Goal: Task Accomplishment & Management: Complete application form

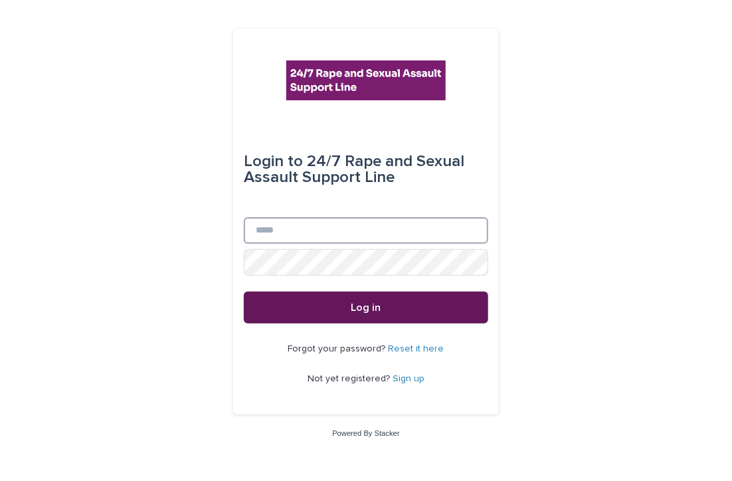
type input "**********"
click at [396, 305] on button "Log in" at bounding box center [366, 307] width 244 height 32
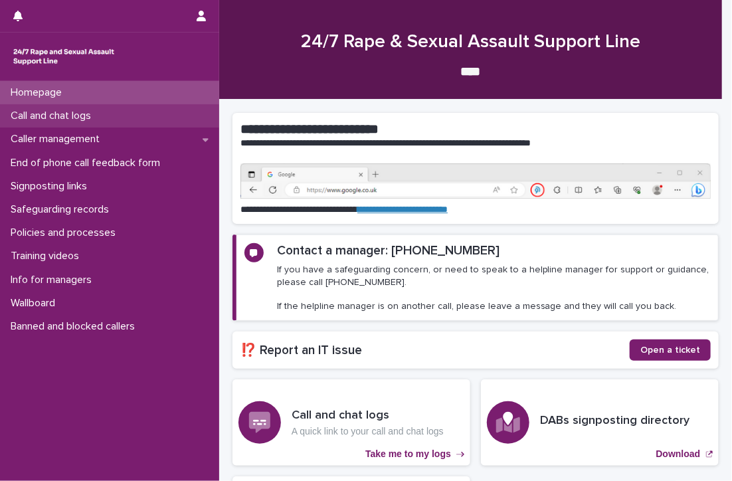
click at [27, 115] on p "Call and chat logs" at bounding box center [53, 116] width 96 height 13
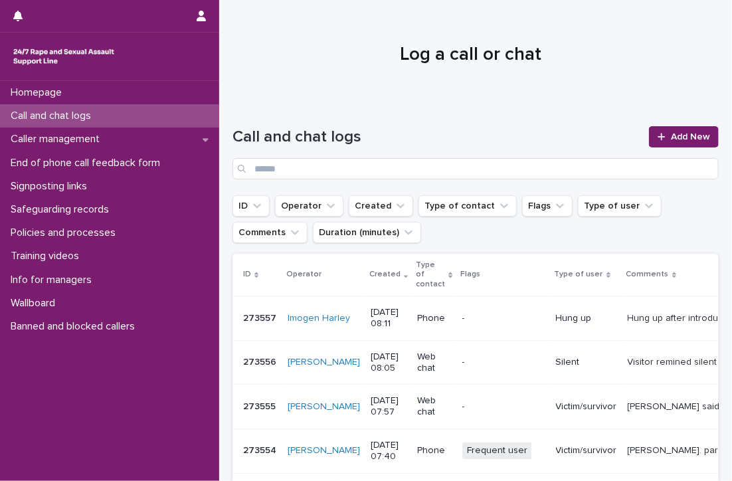
click at [167, 108] on div "Call and chat logs" at bounding box center [109, 115] width 219 height 23
click at [675, 134] on span "Add New" at bounding box center [690, 136] width 39 height 9
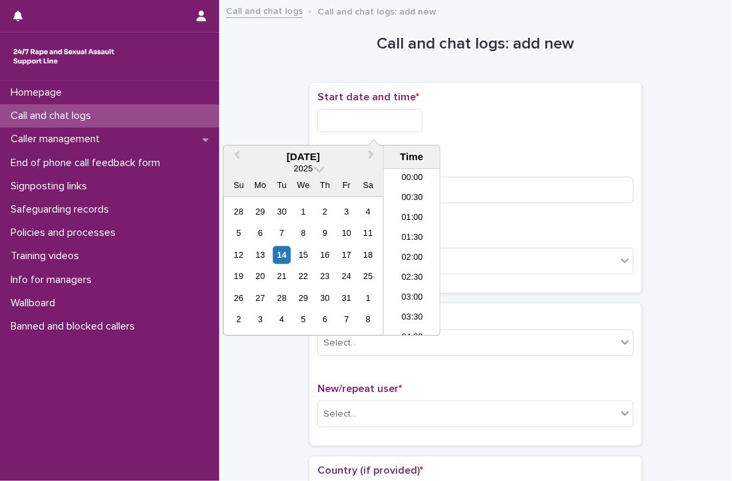
click at [390, 127] on input "text" at bounding box center [369, 120] width 105 height 23
click at [414, 228] on li "07:30" at bounding box center [412, 232] width 56 height 20
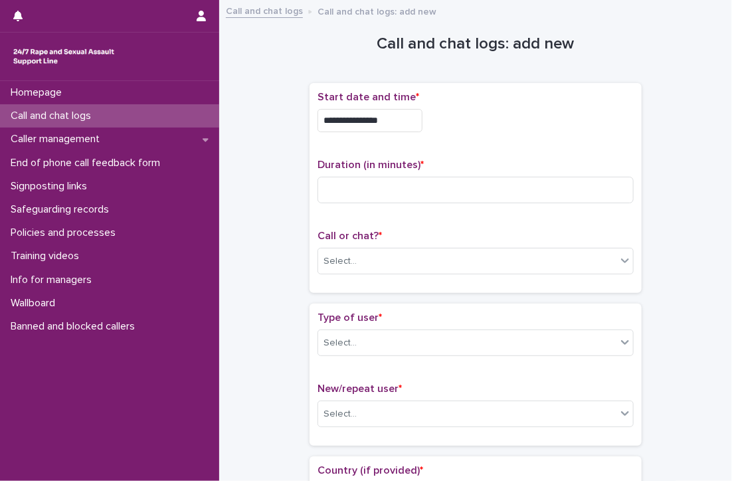
click at [406, 123] on input "**********" at bounding box center [369, 120] width 105 height 23
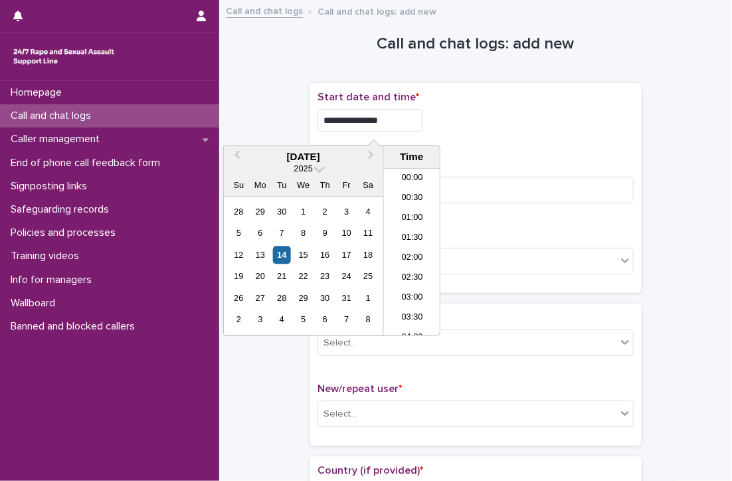
scroll to position [226, 0]
type input "**********"
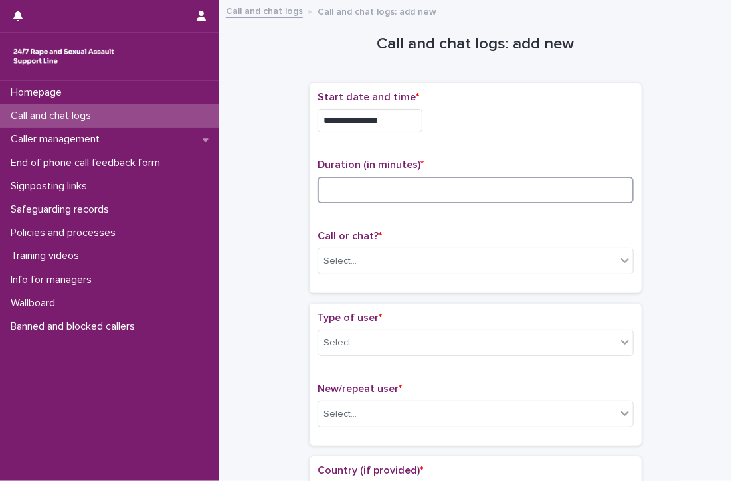
click at [495, 197] on input at bounding box center [475, 190] width 316 height 27
type input "**"
click at [364, 260] on div "Select..." at bounding box center [467, 261] width 298 height 22
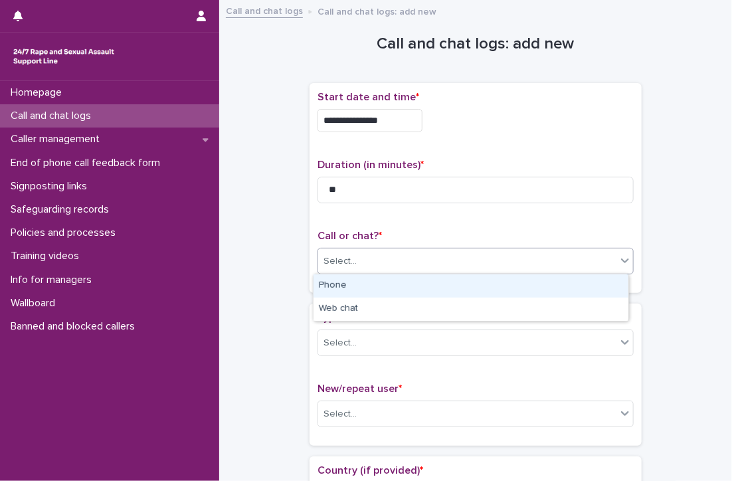
click at [361, 278] on div "Phone" at bounding box center [470, 285] width 315 height 23
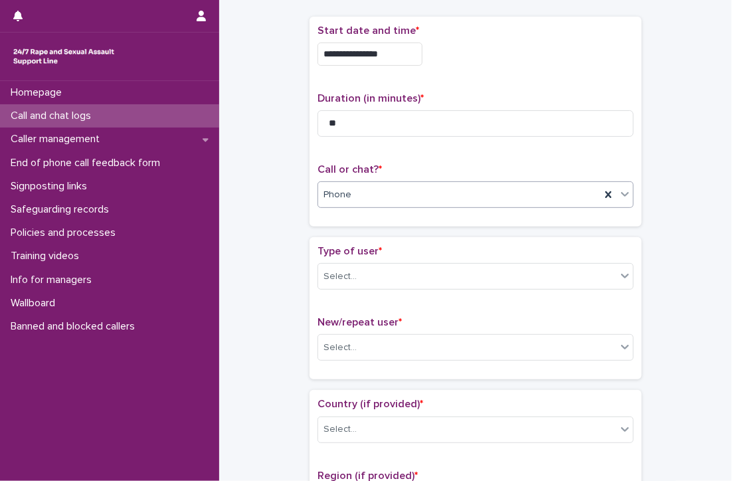
scroll to position [133, 0]
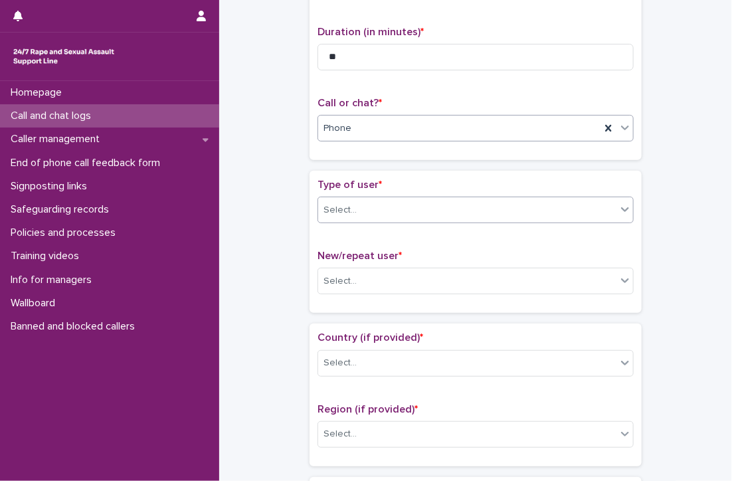
click at [323, 204] on div "Select..." at bounding box center [339, 210] width 33 height 14
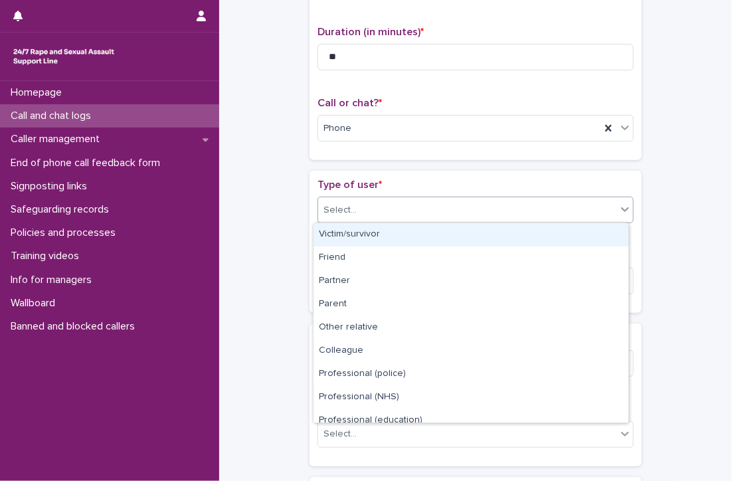
click at [327, 230] on div "Victim/survivor" at bounding box center [470, 234] width 315 height 23
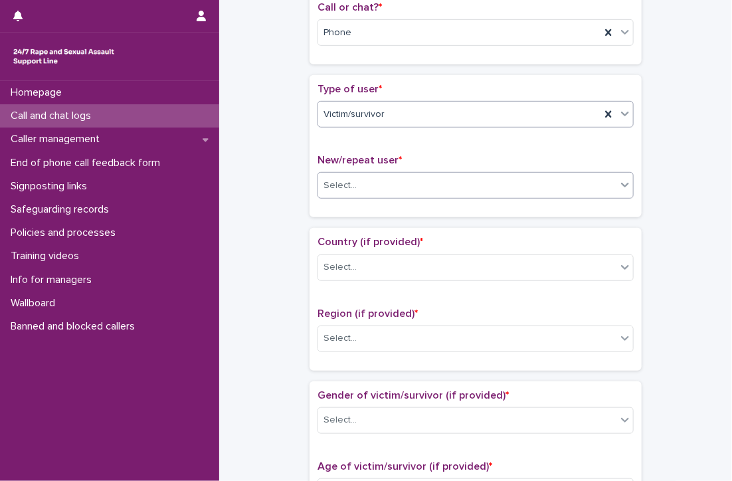
scroll to position [266, 0]
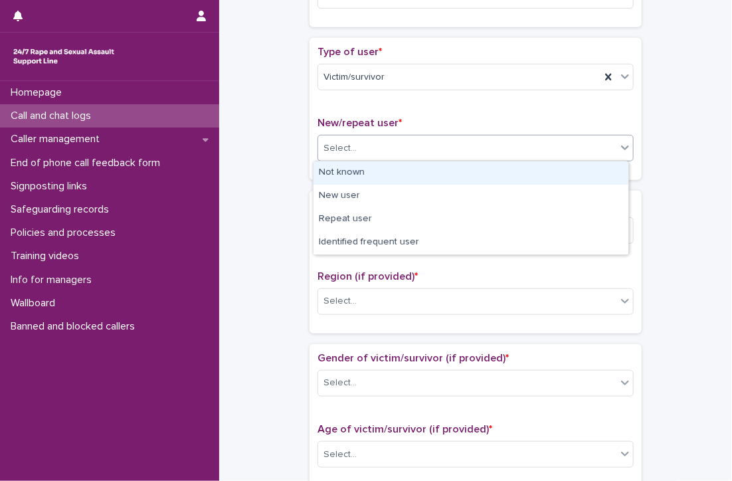
click at [386, 140] on div "Select..." at bounding box center [467, 148] width 298 height 22
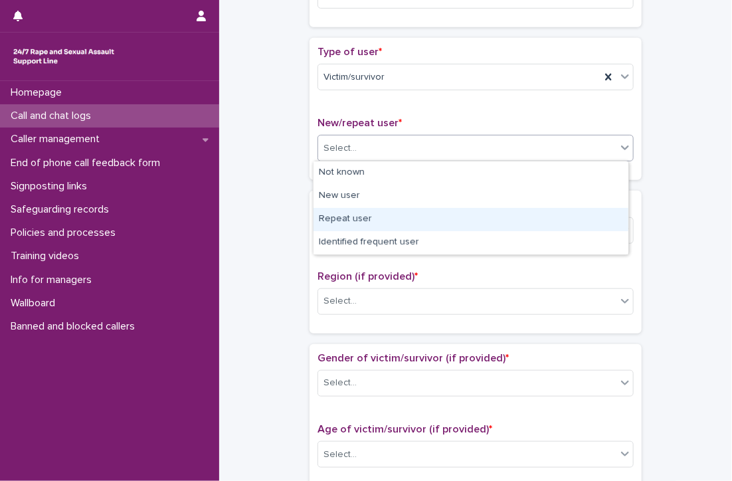
click at [367, 220] on div "Repeat user" at bounding box center [470, 219] width 315 height 23
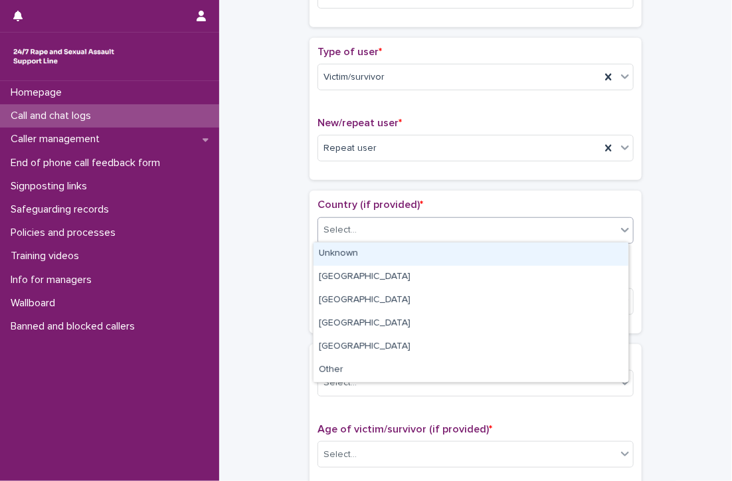
click at [368, 226] on div "Select..." at bounding box center [467, 230] width 298 height 22
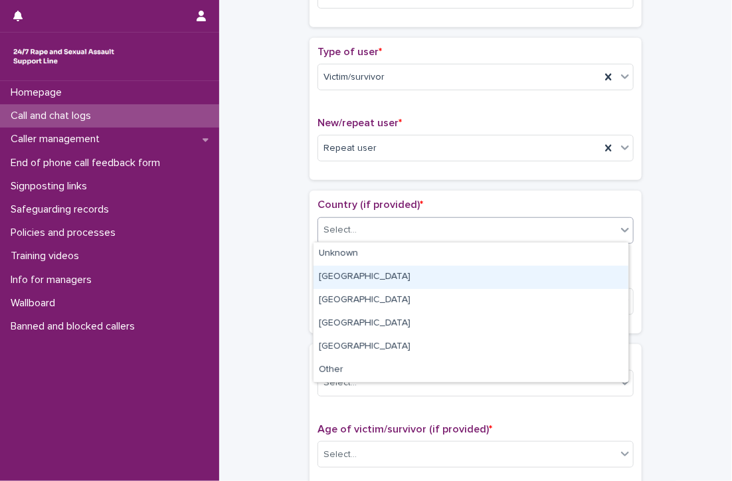
click at [340, 276] on div "[GEOGRAPHIC_DATA]" at bounding box center [470, 277] width 315 height 23
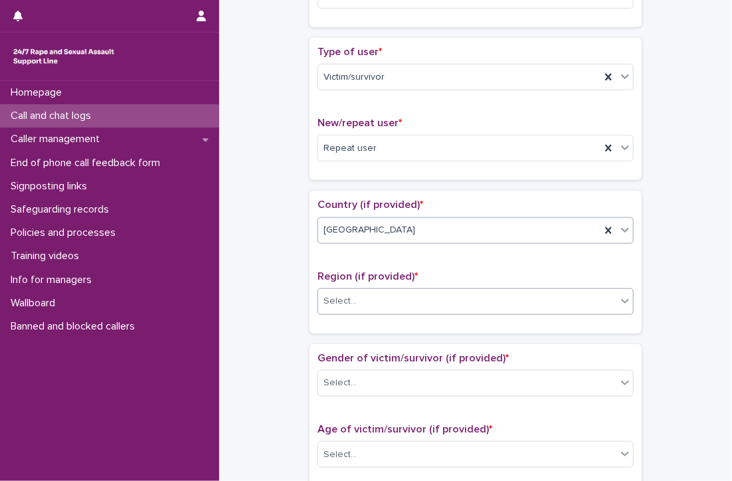
click at [348, 303] on div "Select..." at bounding box center [339, 301] width 33 height 14
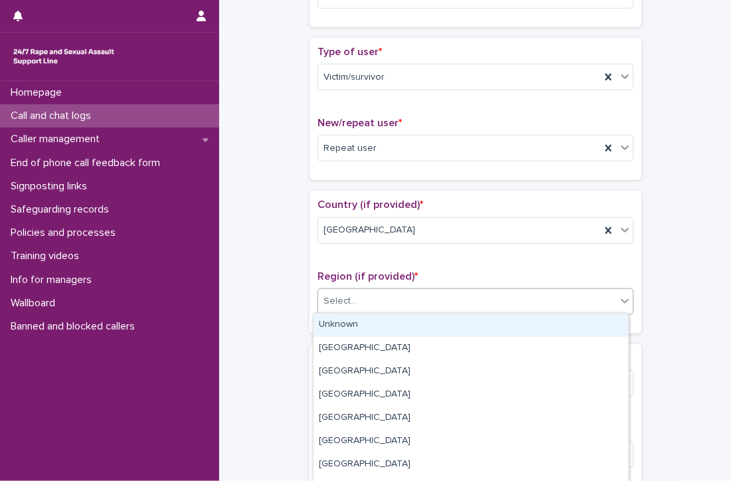
click at [349, 325] on div "Unknown" at bounding box center [470, 324] width 315 height 23
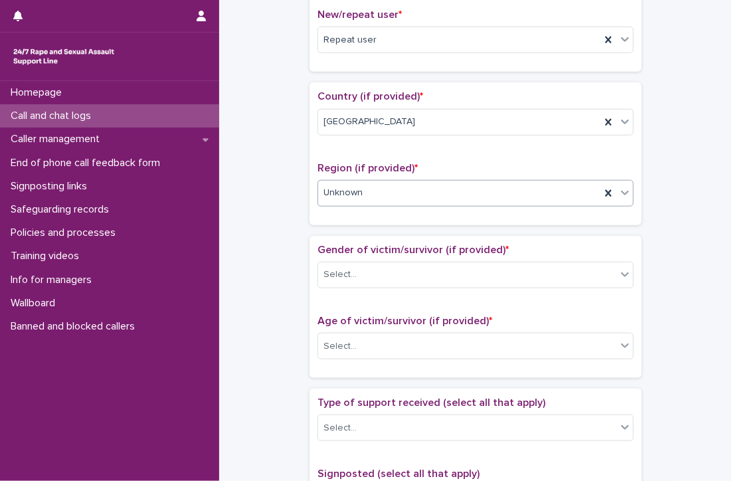
scroll to position [398, 0]
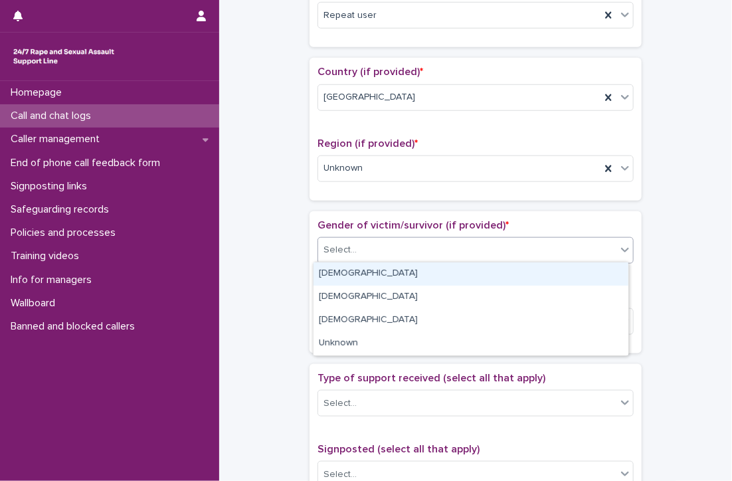
click at [388, 239] on div "Select..." at bounding box center [467, 250] width 298 height 22
click at [372, 268] on div "[DEMOGRAPHIC_DATA]" at bounding box center [470, 273] width 315 height 23
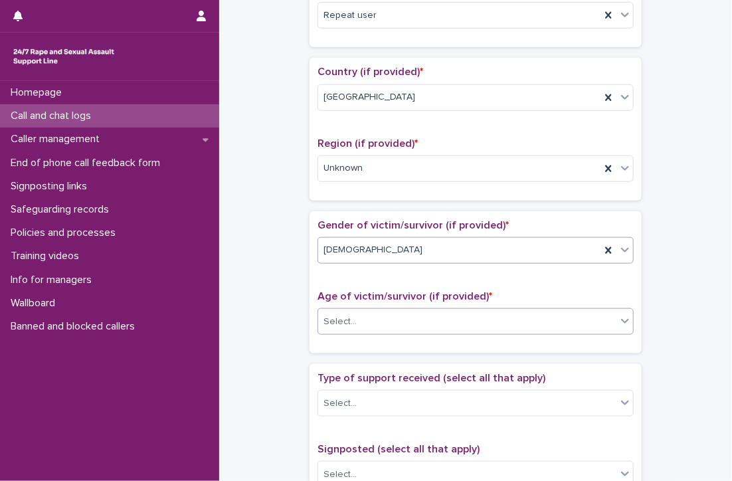
click at [358, 313] on div "Select..." at bounding box center [467, 322] width 298 height 22
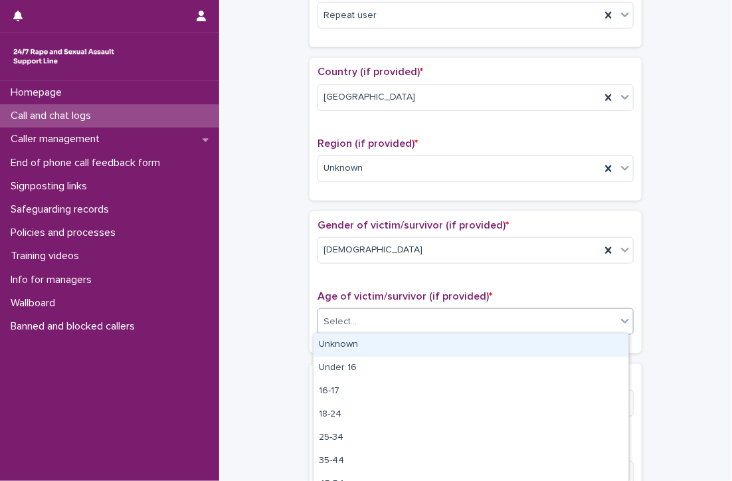
click at [356, 340] on div "Unknown" at bounding box center [470, 344] width 315 height 23
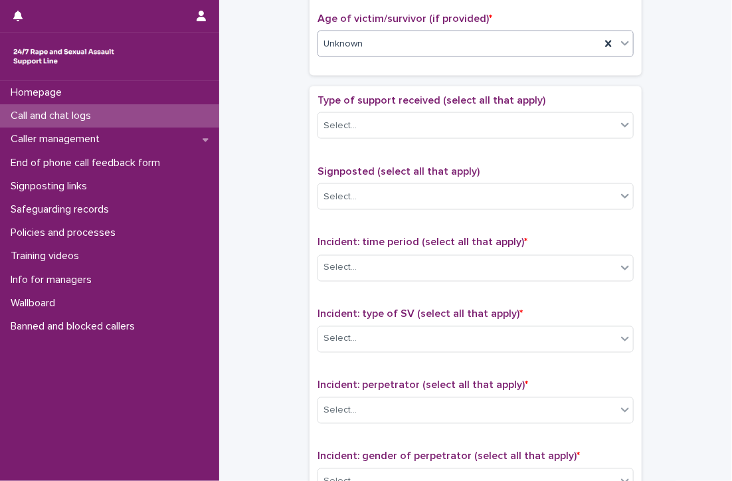
scroll to position [730, 0]
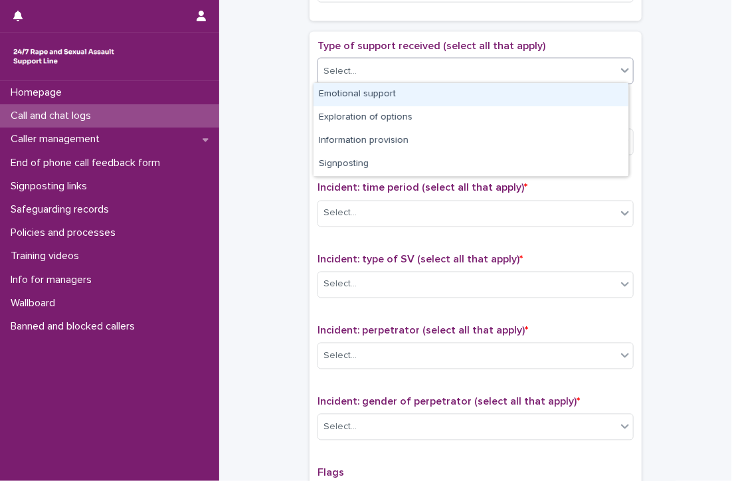
click at [348, 70] on div "Select..." at bounding box center [339, 71] width 33 height 14
click at [348, 91] on div "Emotional support" at bounding box center [470, 94] width 315 height 23
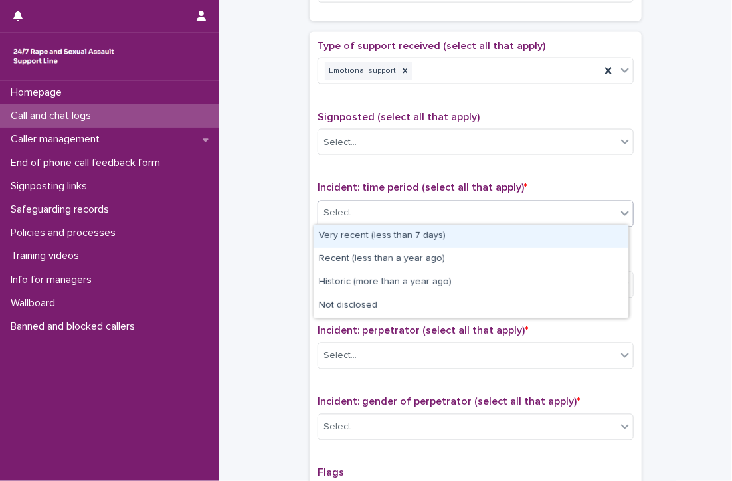
click at [382, 208] on div "Select..." at bounding box center [467, 213] width 298 height 22
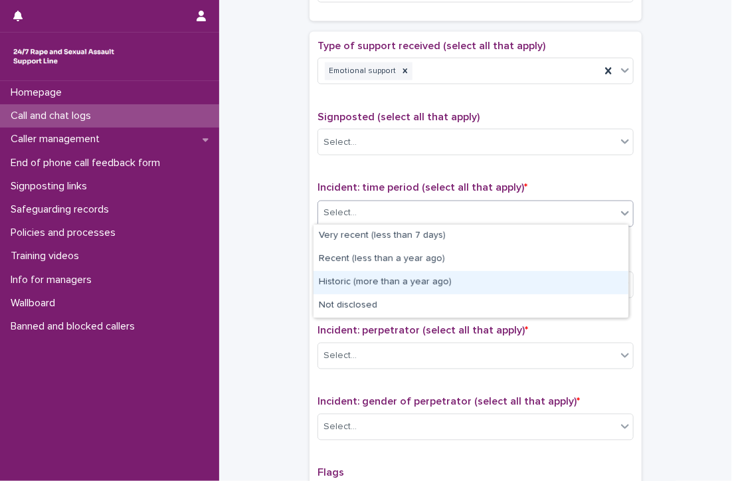
click at [422, 283] on div "Historic (more than a year ago)" at bounding box center [470, 282] width 315 height 23
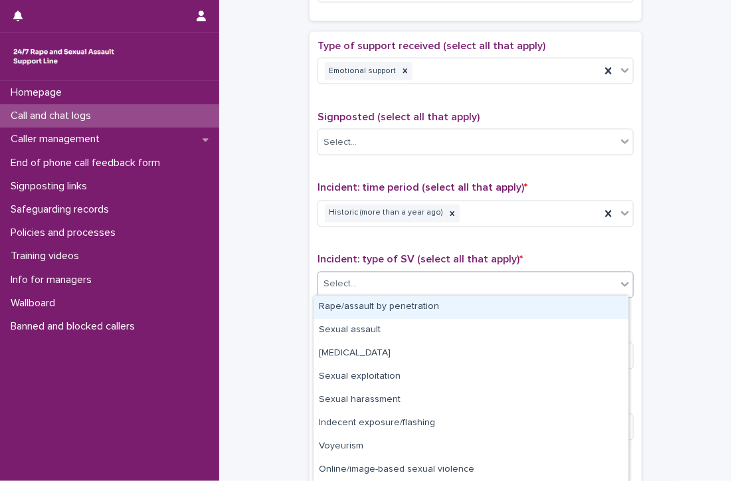
click at [422, 283] on div "Select..." at bounding box center [467, 285] width 298 height 22
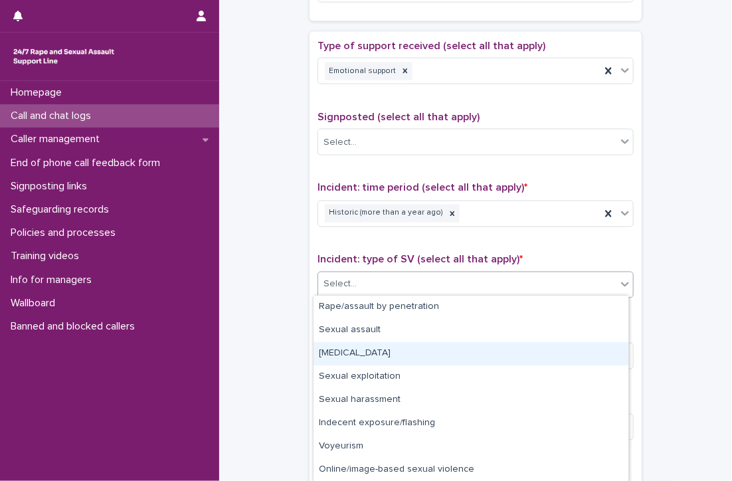
click at [413, 349] on div "[MEDICAL_DATA]" at bounding box center [470, 353] width 315 height 23
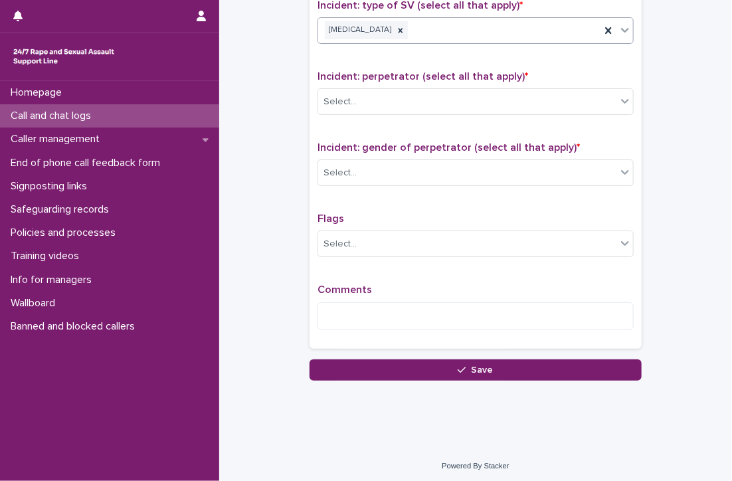
scroll to position [918, 0]
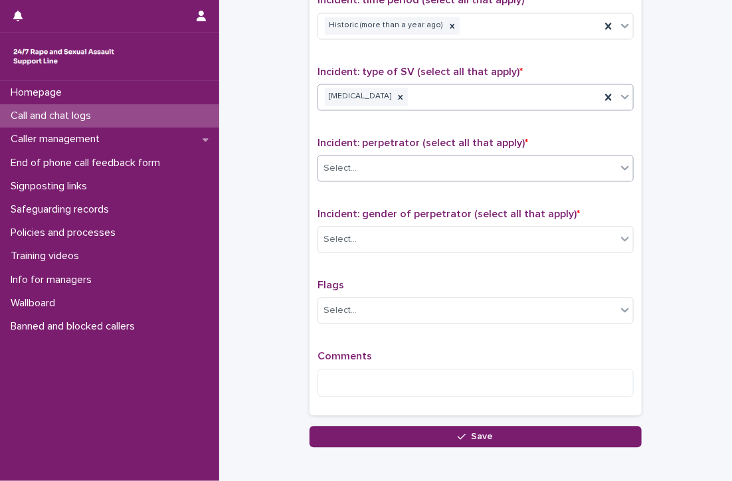
click at [387, 157] on div "Select..." at bounding box center [467, 168] width 298 height 22
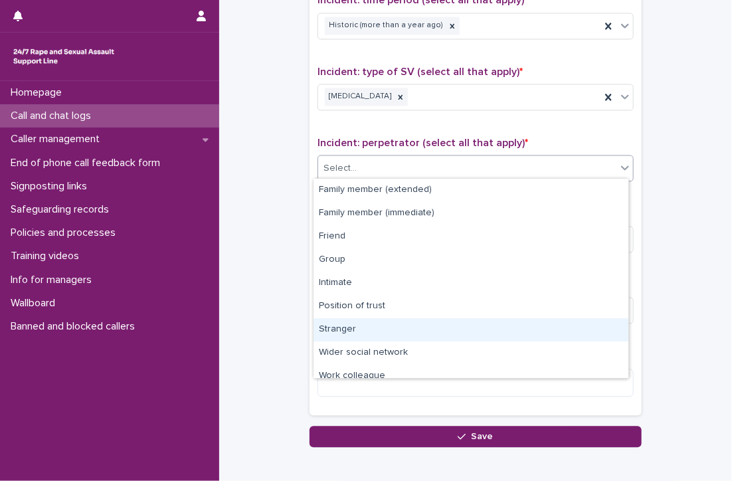
scroll to position [56, 0]
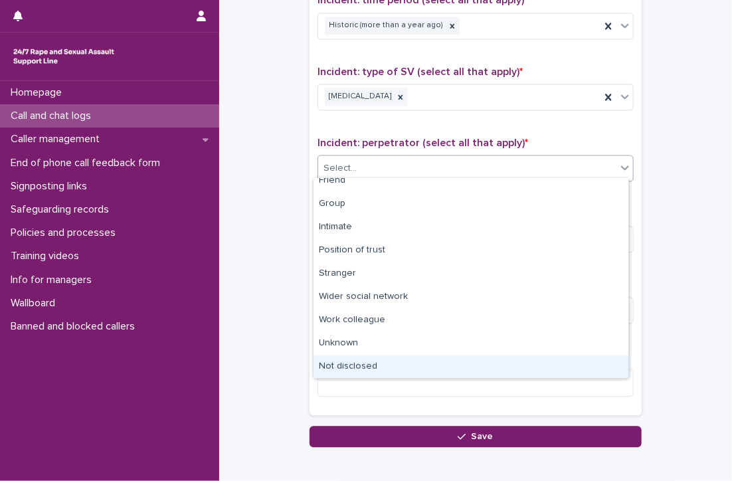
click at [402, 363] on div "Not disclosed" at bounding box center [470, 366] width 315 height 23
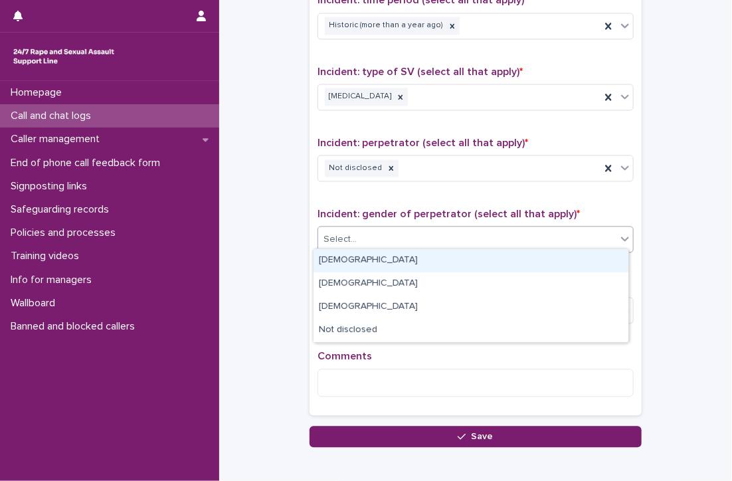
click at [358, 234] on input "text" at bounding box center [358, 239] width 1 height 11
click at [348, 257] on div "[DEMOGRAPHIC_DATA]" at bounding box center [470, 260] width 315 height 23
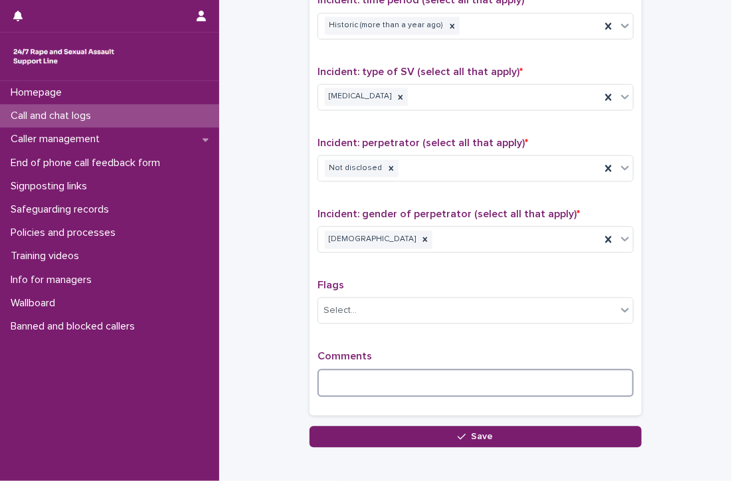
click at [369, 382] on textarea at bounding box center [475, 382] width 316 height 29
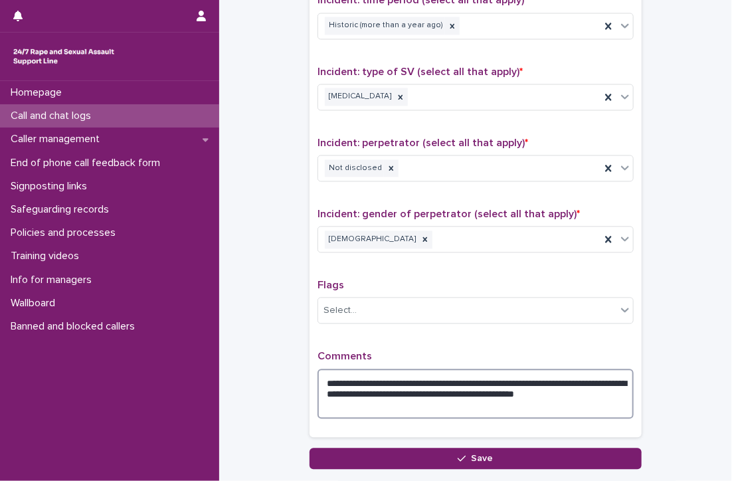
click at [479, 390] on textarea "**********" at bounding box center [475, 393] width 316 height 50
click at [457, 403] on textarea "**********" at bounding box center [475, 393] width 316 height 50
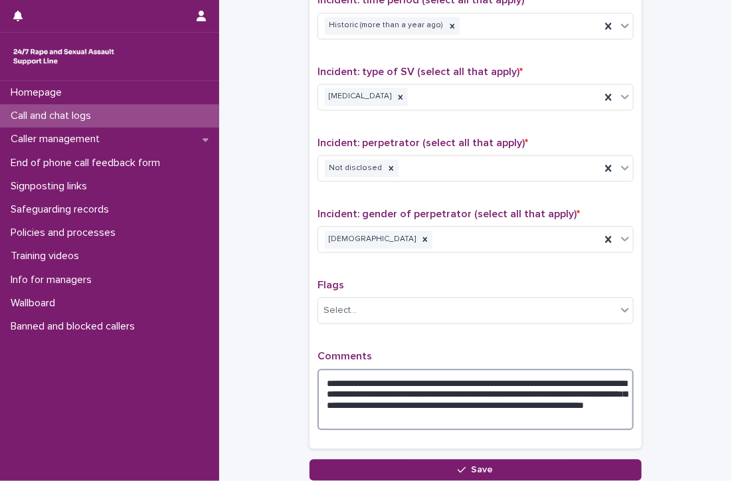
click at [566, 412] on textarea "**********" at bounding box center [475, 399] width 316 height 62
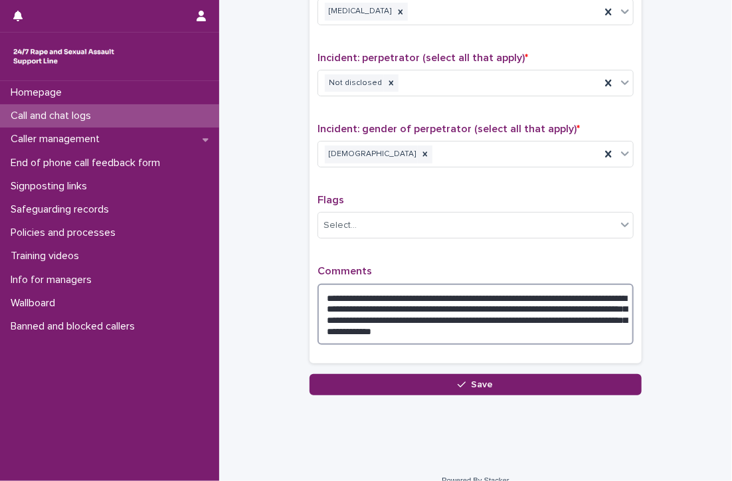
scroll to position [1017, 0]
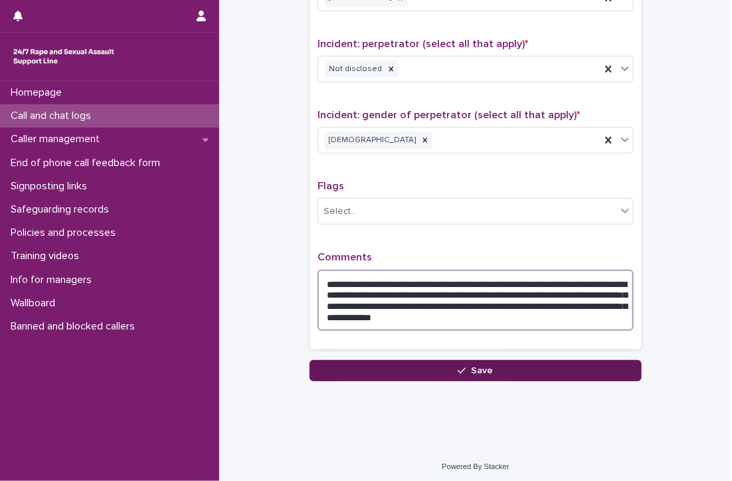
type textarea "**********"
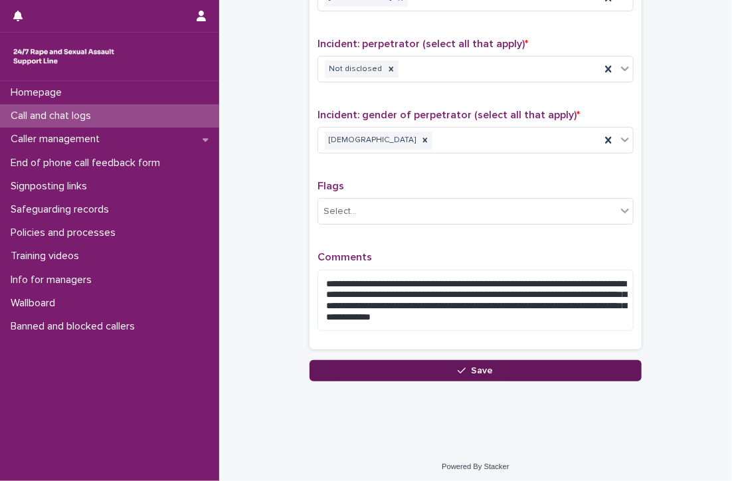
click at [492, 365] on button "Save" at bounding box center [475, 370] width 332 height 21
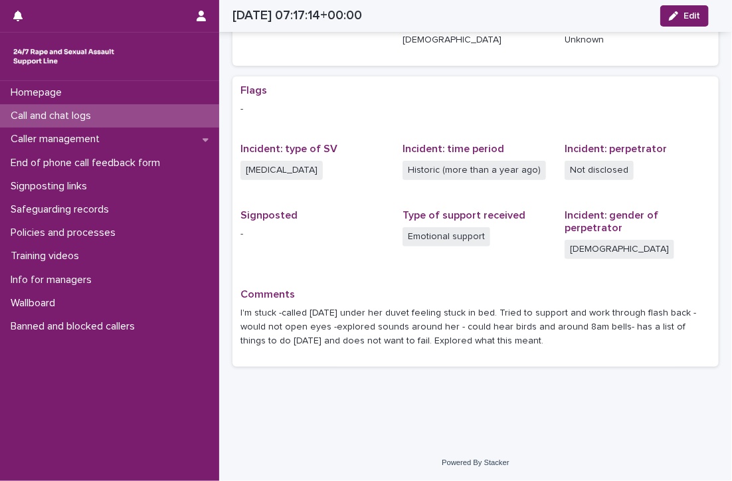
scroll to position [212, 0]
click at [62, 108] on div "Call and chat logs" at bounding box center [109, 115] width 219 height 23
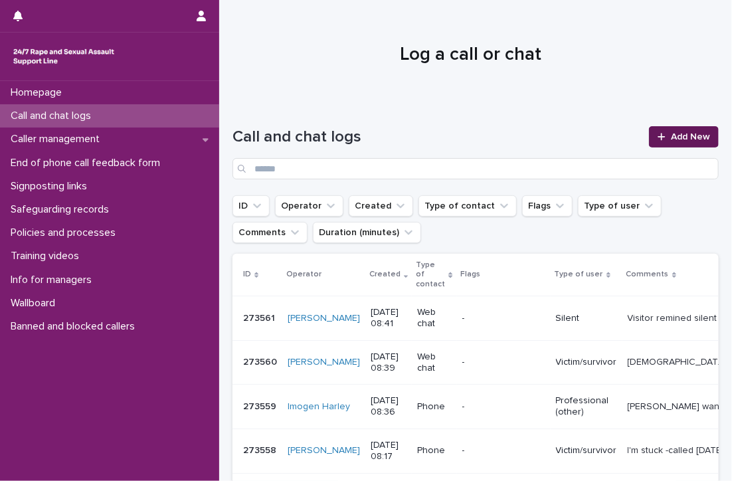
click at [675, 132] on span "Add New" at bounding box center [690, 136] width 39 height 9
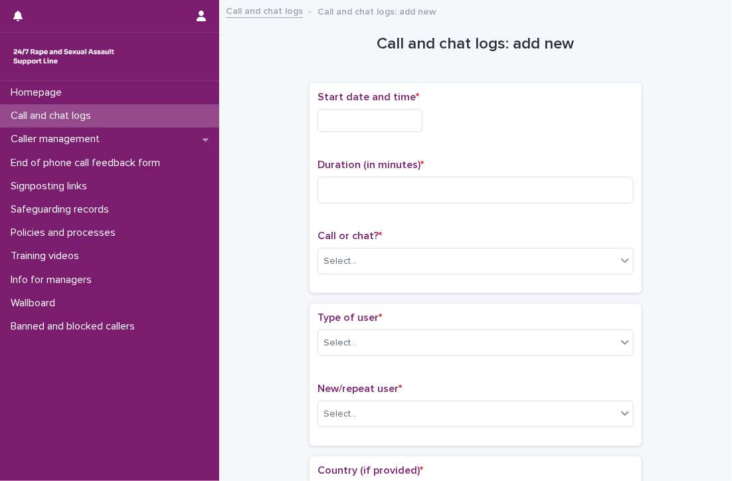
click at [417, 121] on input "text" at bounding box center [369, 120] width 105 height 23
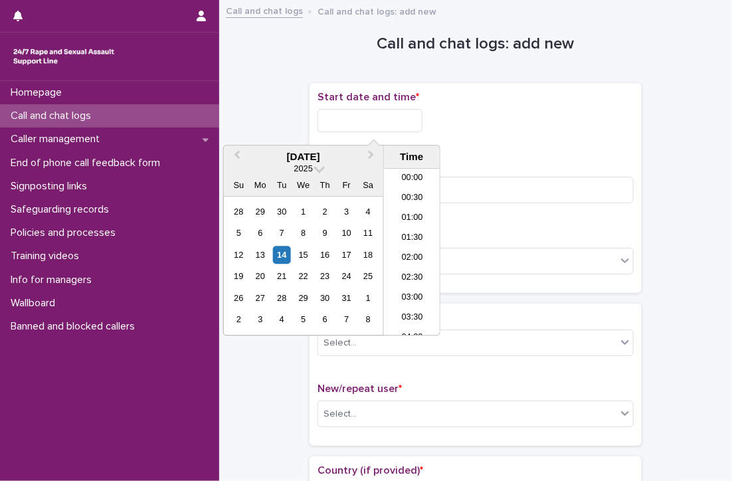
scroll to position [285, 0]
click at [413, 226] on li "08:30" at bounding box center [412, 232] width 56 height 20
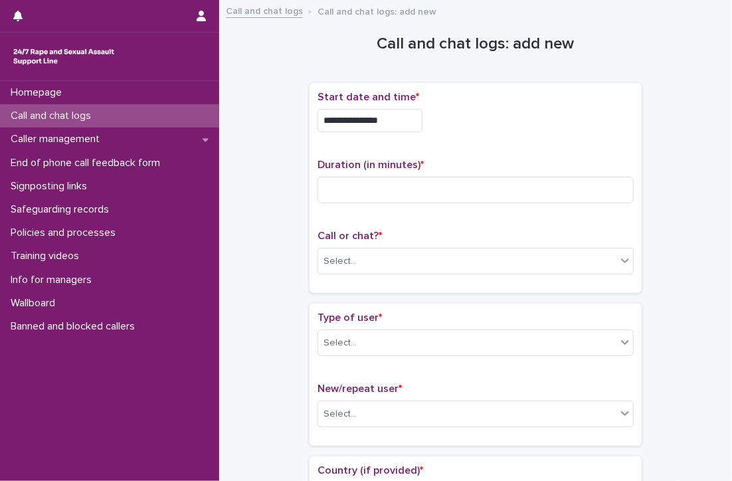
click at [409, 125] on input "**********" at bounding box center [369, 120] width 105 height 23
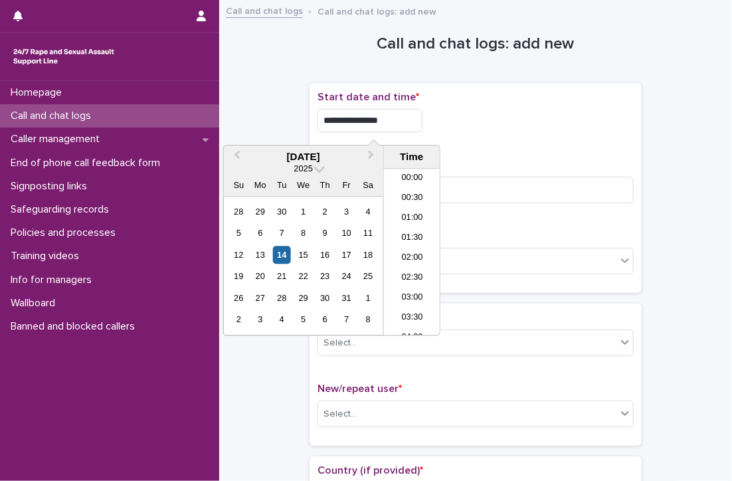
scroll to position [266, 0]
type input "**********"
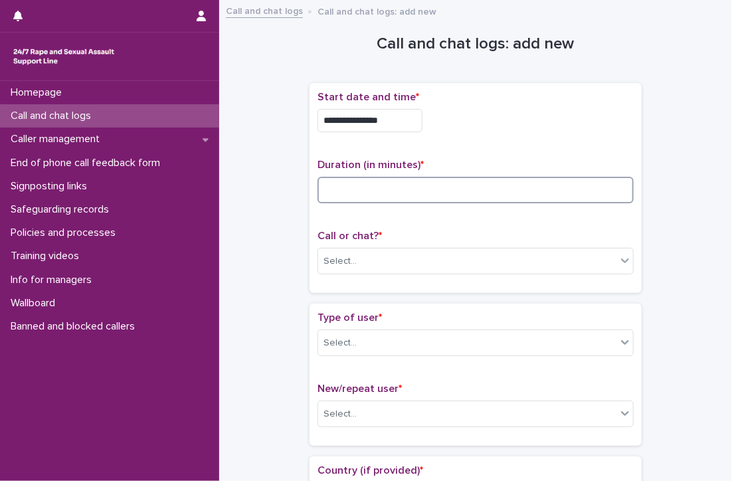
click at [496, 185] on input at bounding box center [475, 190] width 316 height 27
type input "**"
click at [424, 256] on div "Select..." at bounding box center [467, 261] width 298 height 22
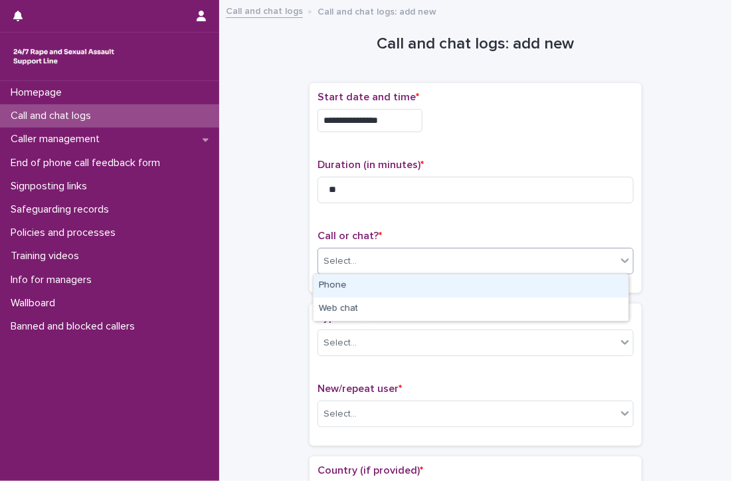
click at [390, 280] on div "Phone" at bounding box center [470, 285] width 315 height 23
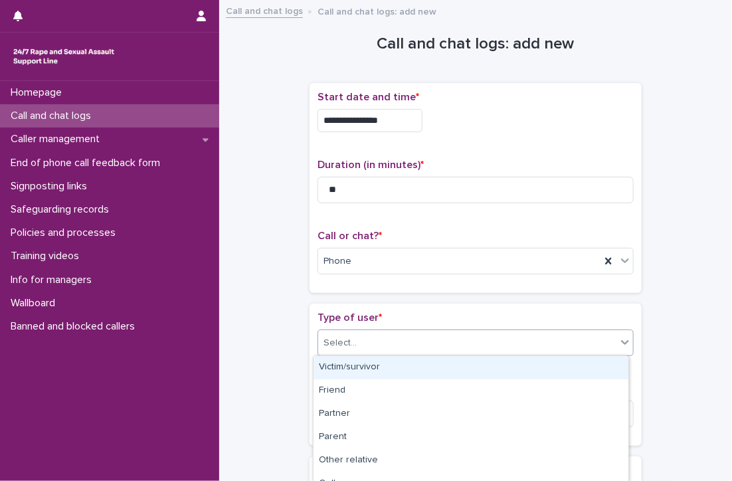
click at [362, 334] on div "Select..." at bounding box center [467, 343] width 298 height 22
click at [353, 366] on div "Victim/survivor" at bounding box center [470, 367] width 315 height 23
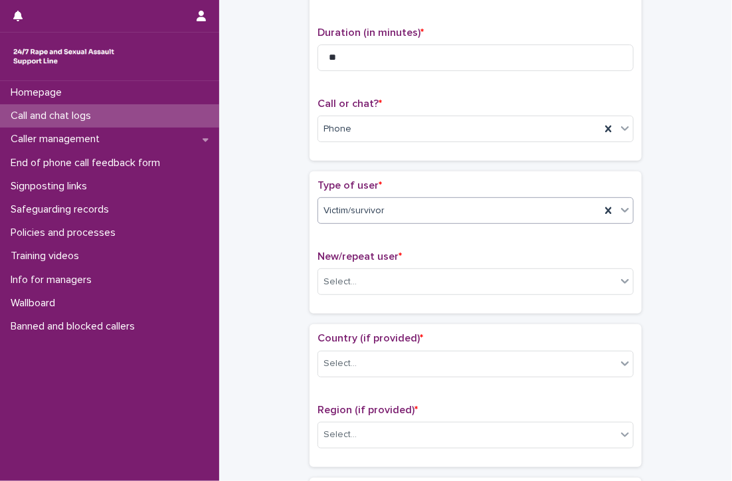
scroll to position [133, 0]
click at [400, 277] on div "Select..." at bounding box center [467, 281] width 298 height 22
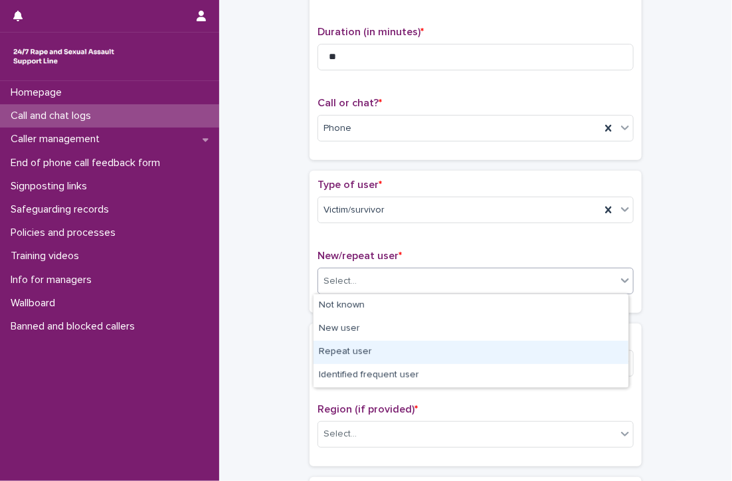
click at [420, 349] on div "Repeat user" at bounding box center [470, 352] width 315 height 23
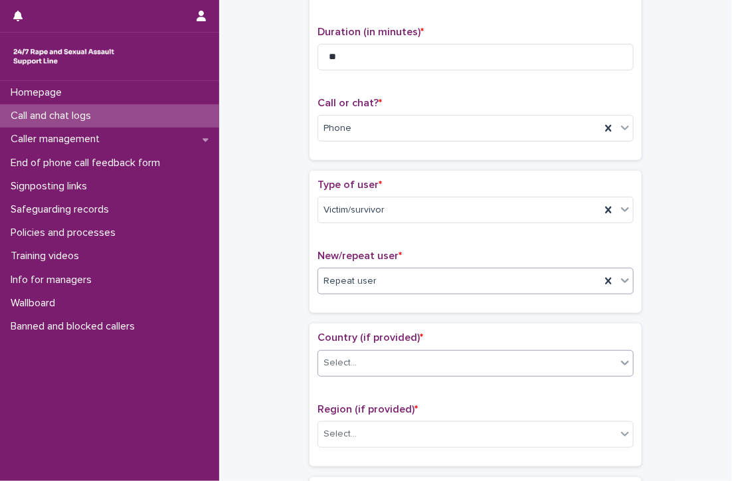
click at [419, 353] on div "Select..." at bounding box center [467, 363] width 298 height 22
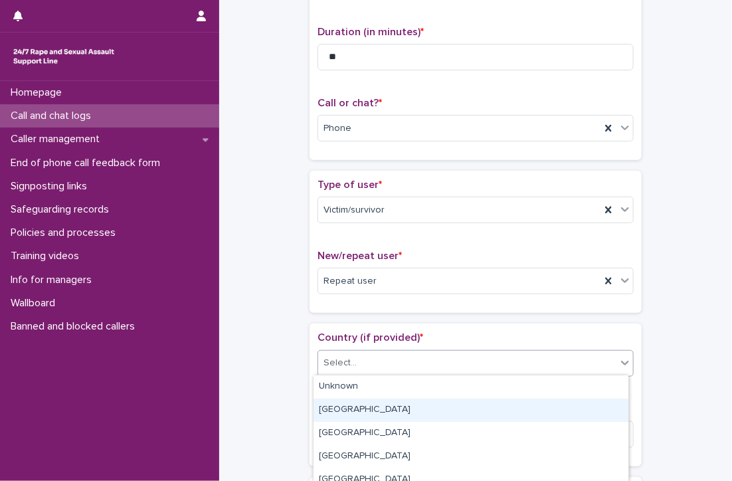
click at [344, 411] on div "[GEOGRAPHIC_DATA]" at bounding box center [470, 409] width 315 height 23
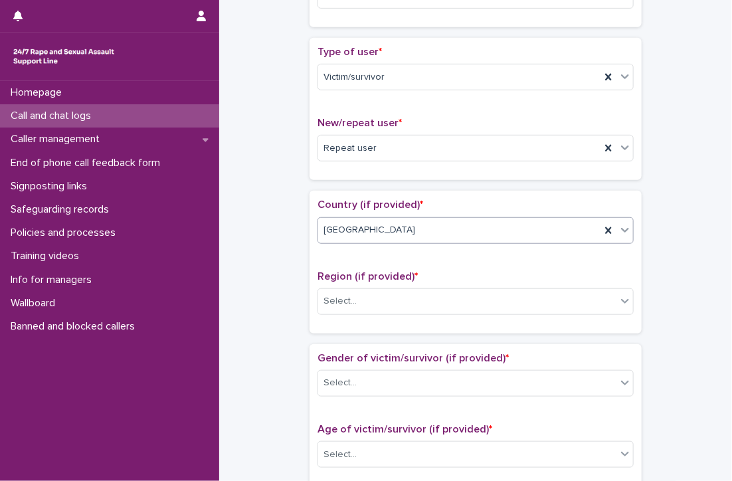
scroll to position [332, 0]
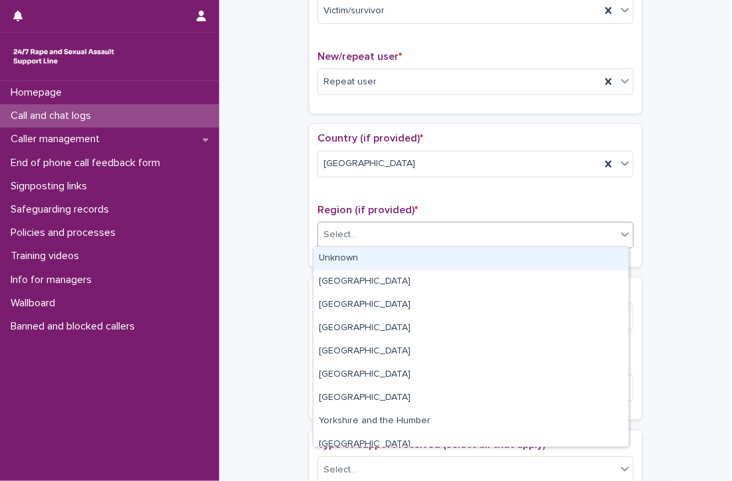
click at [337, 228] on div "Select..." at bounding box center [339, 235] width 33 height 14
click at [356, 257] on div "Unknown" at bounding box center [470, 258] width 315 height 23
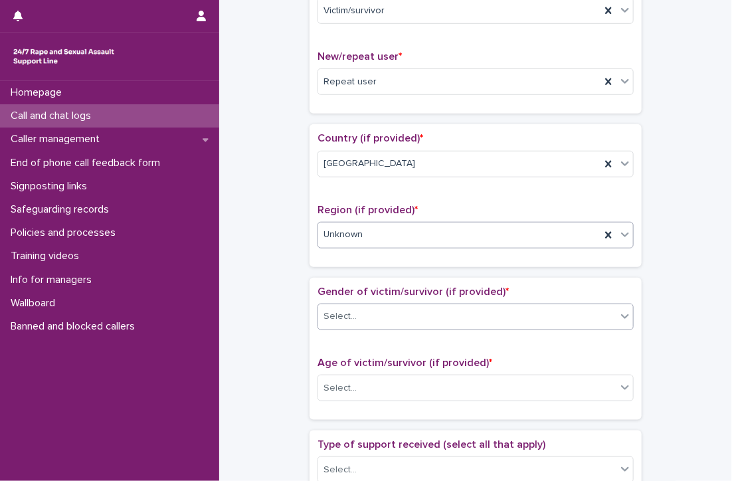
click at [428, 315] on div "Select..." at bounding box center [467, 316] width 298 height 22
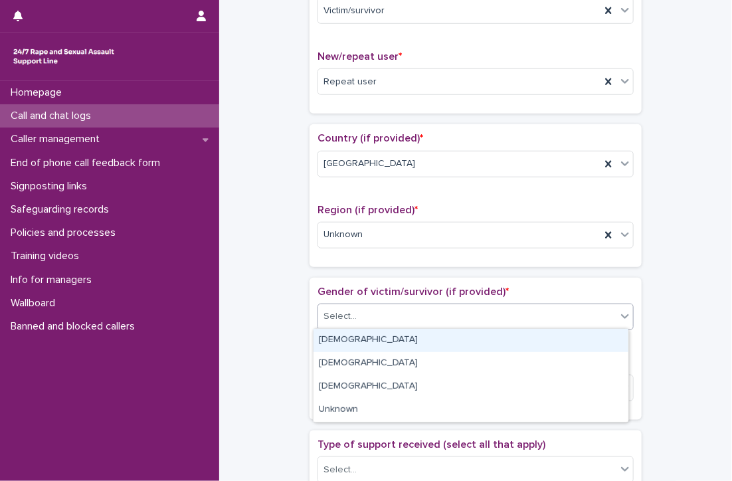
click at [415, 341] on div "[DEMOGRAPHIC_DATA]" at bounding box center [470, 340] width 315 height 23
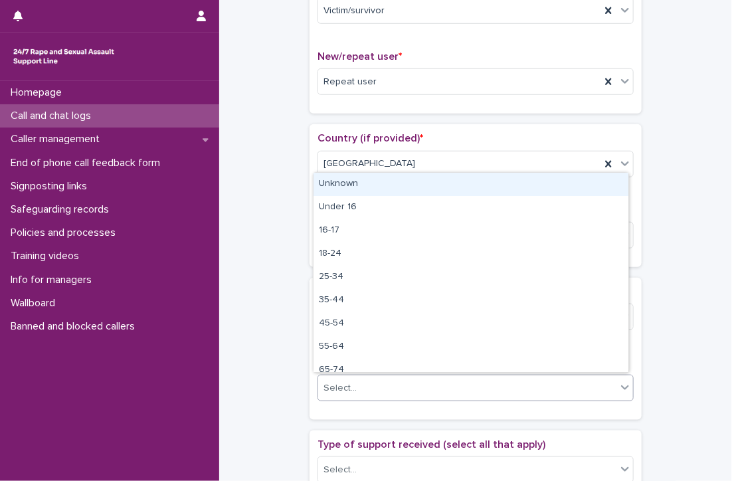
click at [376, 377] on div "Select..." at bounding box center [467, 388] width 298 height 22
click at [341, 181] on div "Unknown" at bounding box center [470, 184] width 315 height 23
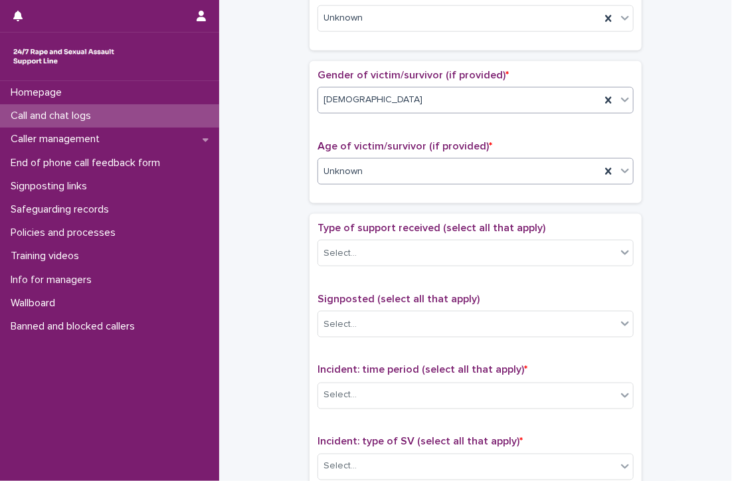
scroll to position [598, 0]
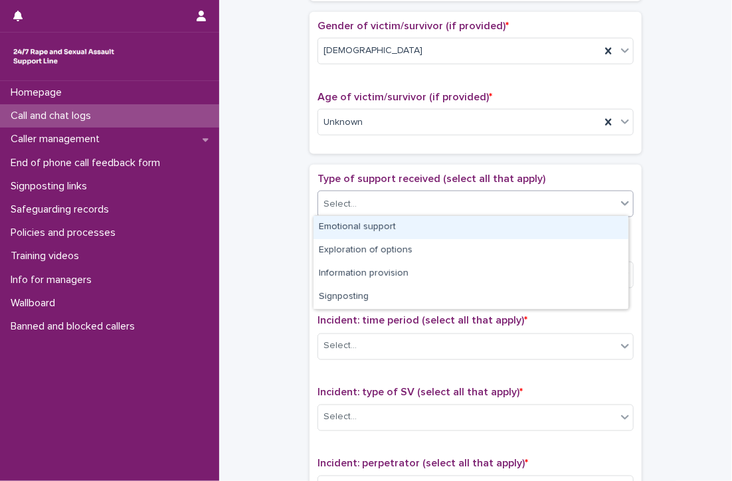
click at [374, 193] on div "Select..." at bounding box center [467, 204] width 298 height 22
click at [350, 228] on div "Emotional support" at bounding box center [470, 227] width 315 height 23
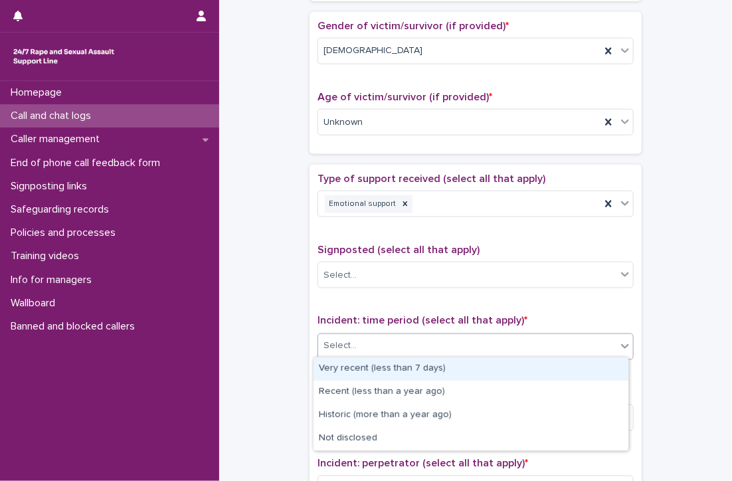
click at [382, 335] on div "Select..." at bounding box center [467, 346] width 298 height 22
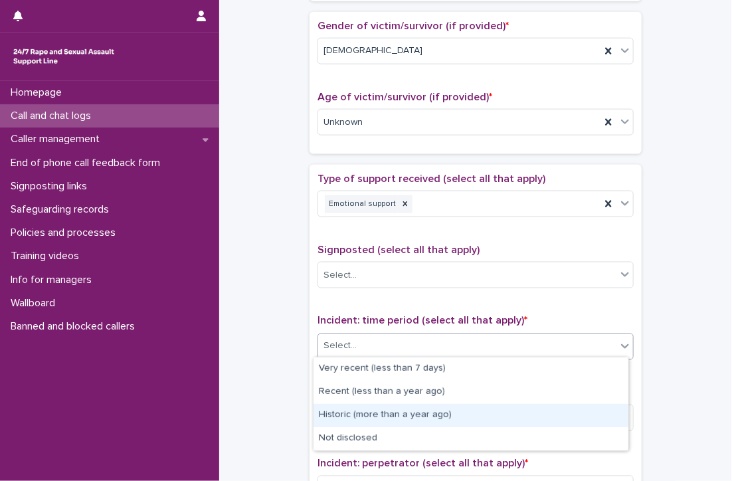
click at [497, 417] on div "Historic (more than a year ago)" at bounding box center [470, 415] width 315 height 23
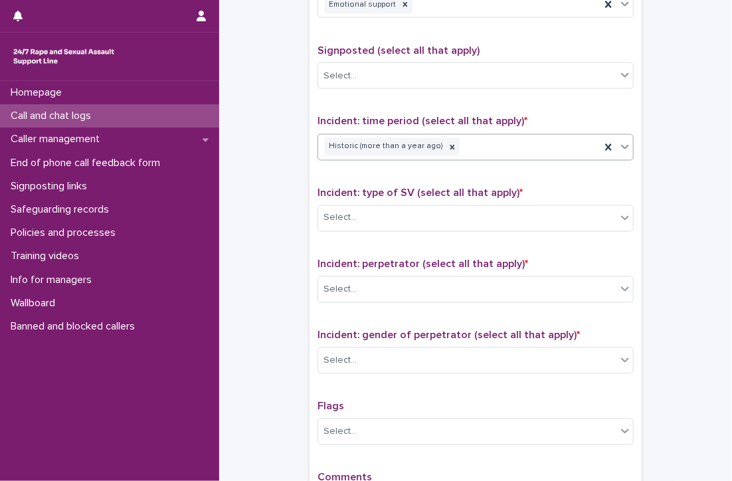
scroll to position [863, 0]
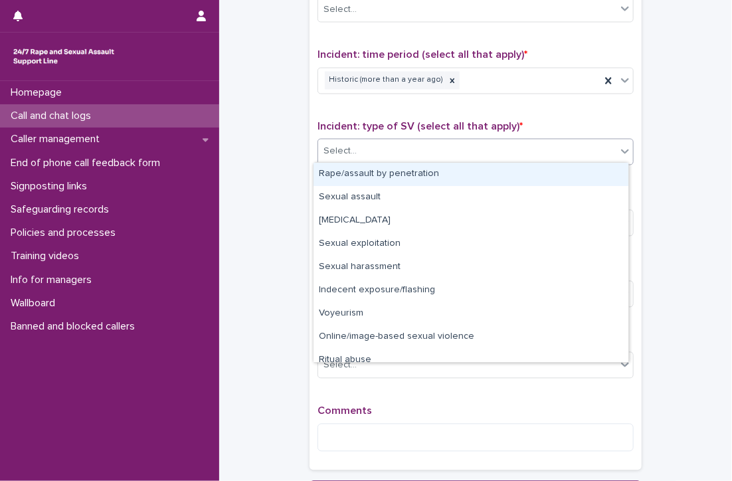
click at [414, 150] on div "Select..." at bounding box center [467, 152] width 298 height 22
click at [372, 171] on div "Rape/assault by penetration" at bounding box center [470, 174] width 315 height 23
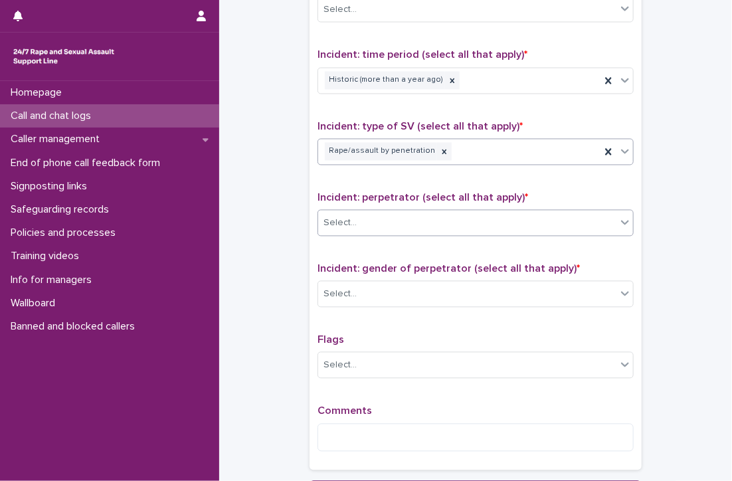
click at [357, 214] on div "Select..." at bounding box center [467, 223] width 298 height 22
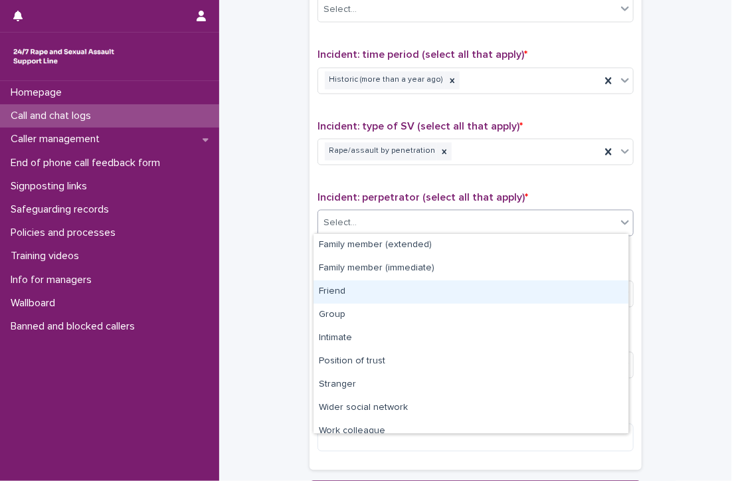
click at [329, 289] on div "Friend" at bounding box center [470, 291] width 315 height 23
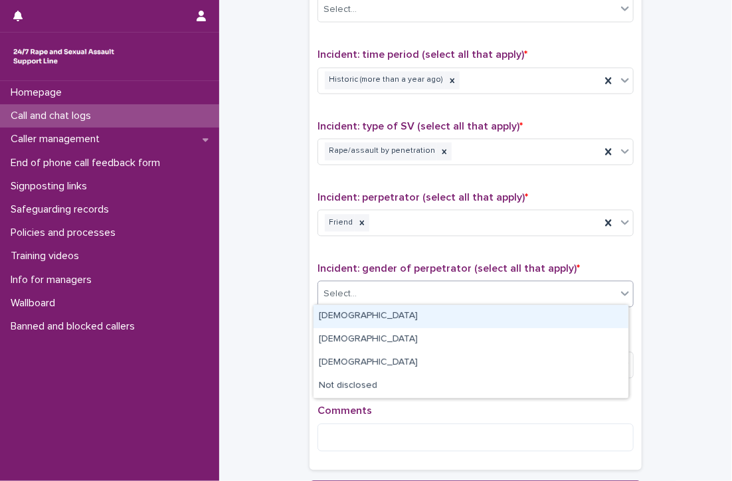
click at [329, 289] on div "Select..." at bounding box center [339, 294] width 33 height 14
click at [337, 311] on div "[DEMOGRAPHIC_DATA]" at bounding box center [470, 316] width 315 height 23
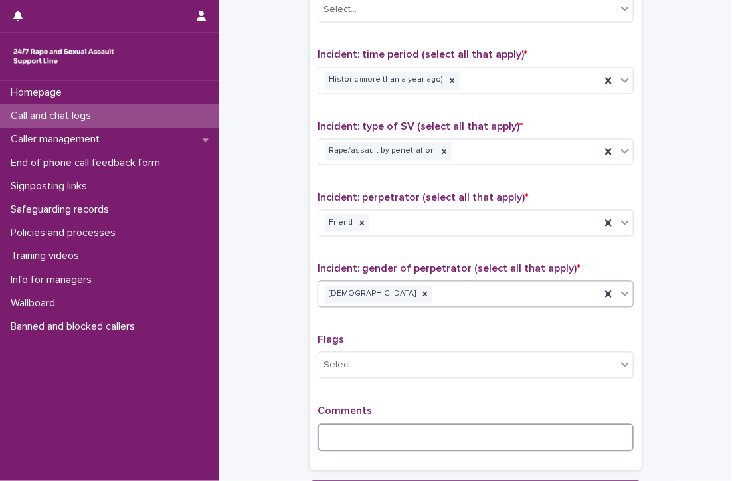
click at [383, 429] on textarea at bounding box center [475, 438] width 316 height 29
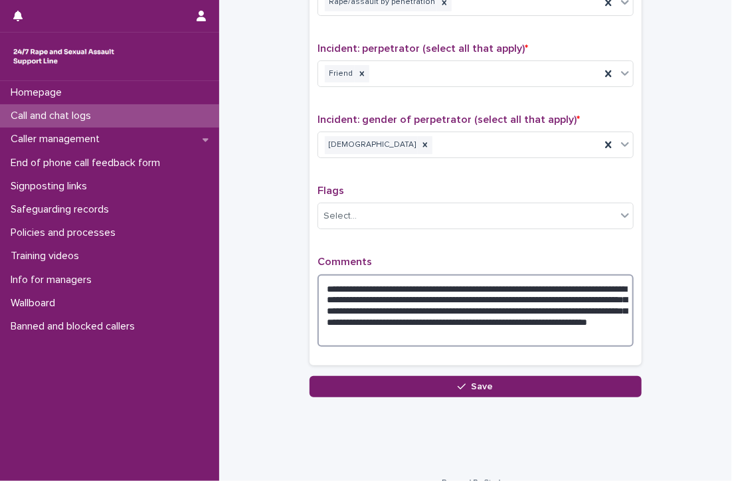
scroll to position [1029, 0]
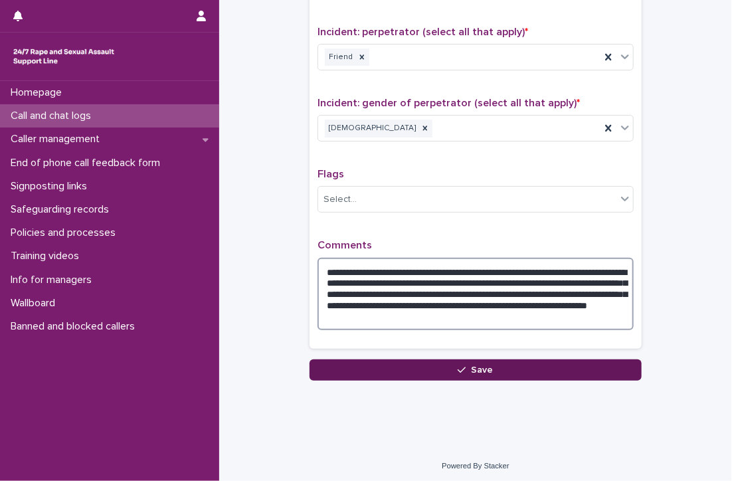
type textarea "**********"
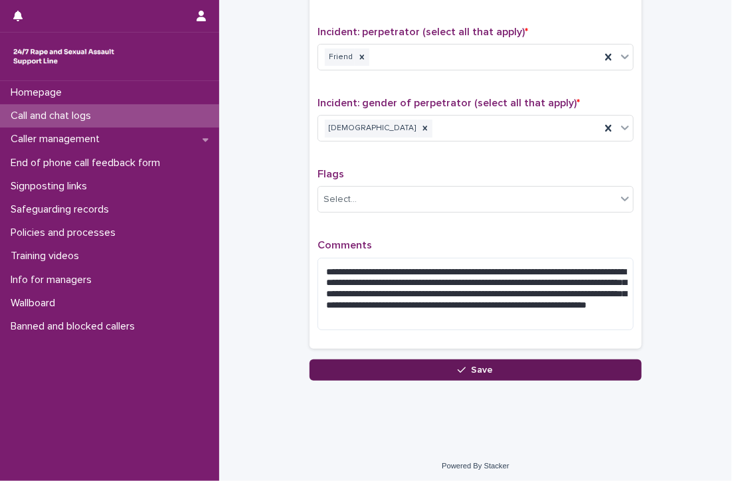
click at [388, 363] on button "Save" at bounding box center [475, 369] width 332 height 21
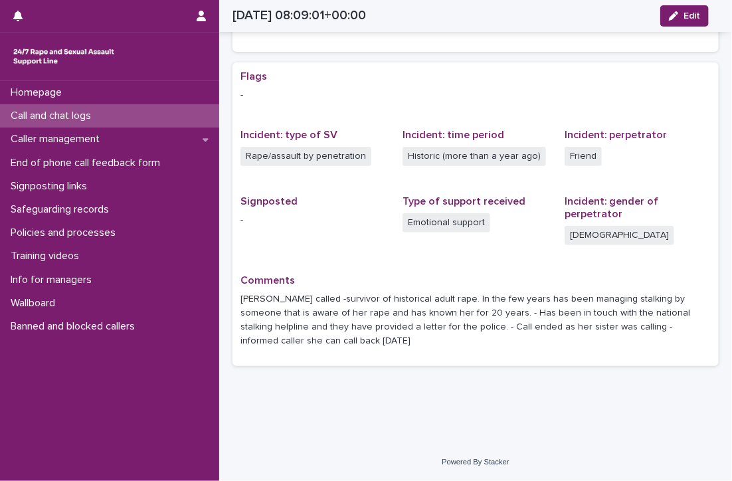
scroll to position [226, 0]
click at [39, 114] on p "Call and chat logs" at bounding box center [53, 116] width 96 height 13
